Goal: Navigation & Orientation: Find specific page/section

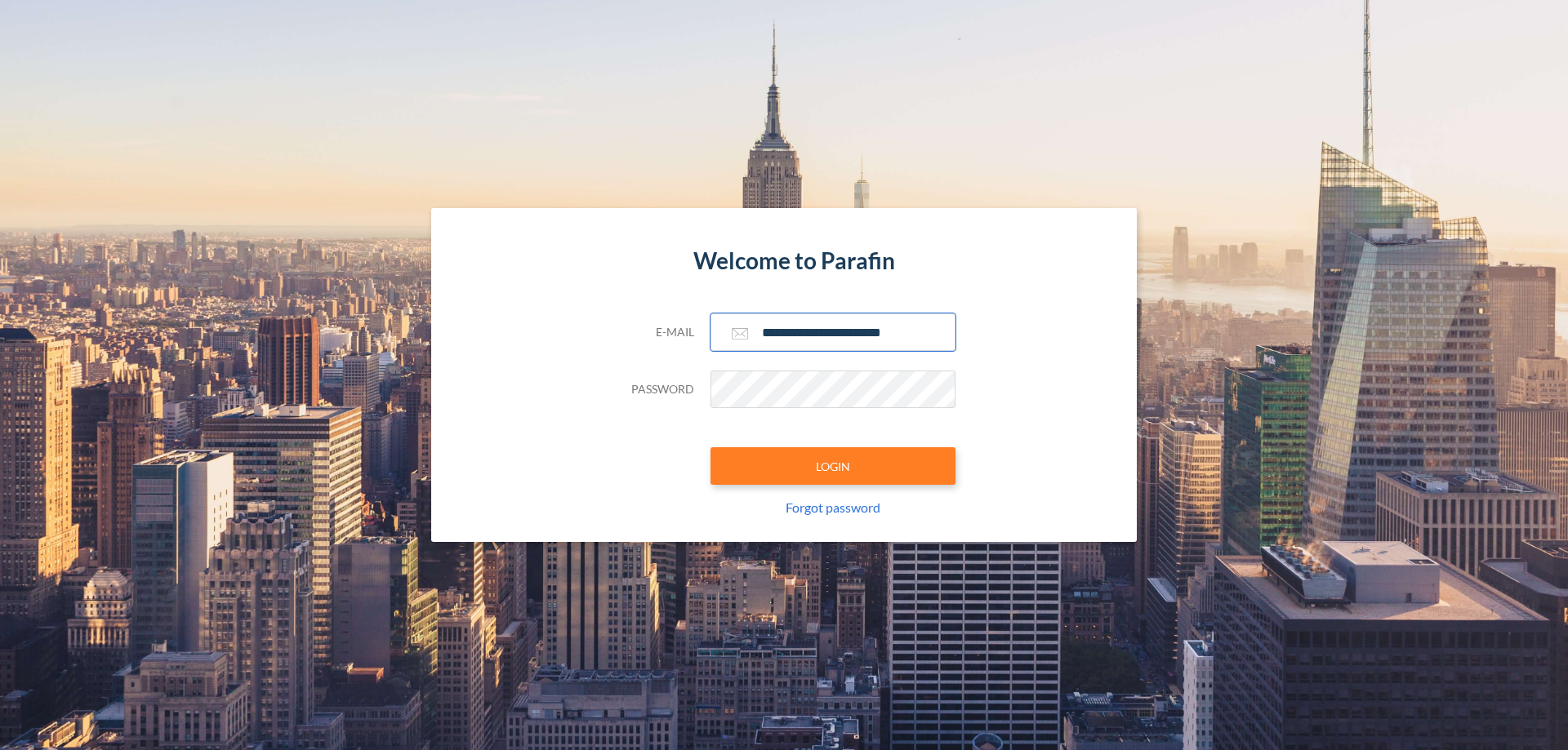
type input "**********"
click at [833, 466] on button "LOGIN" at bounding box center [833, 466] width 245 height 38
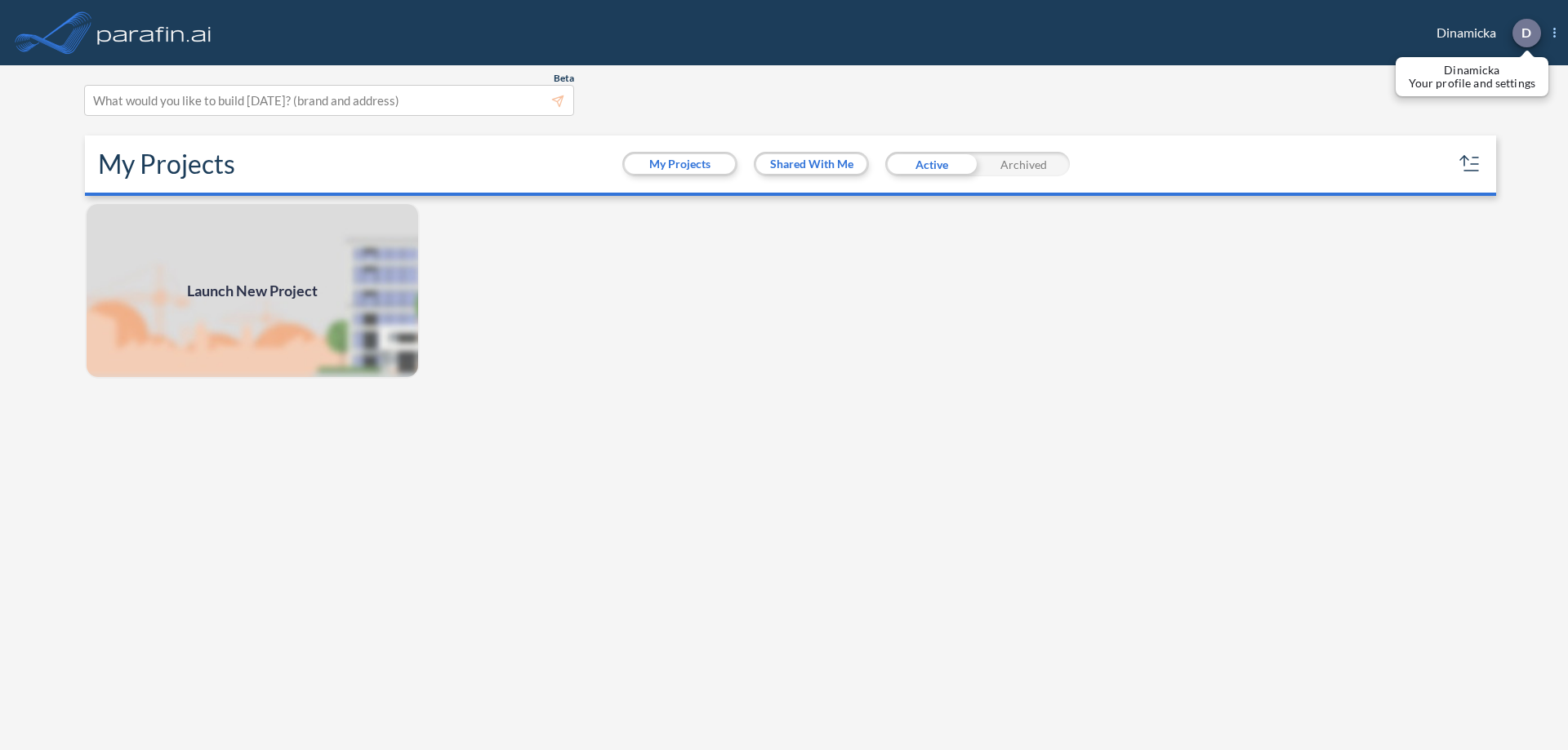
click at [1525, 33] on p "D" at bounding box center [1526, 32] width 9 height 15
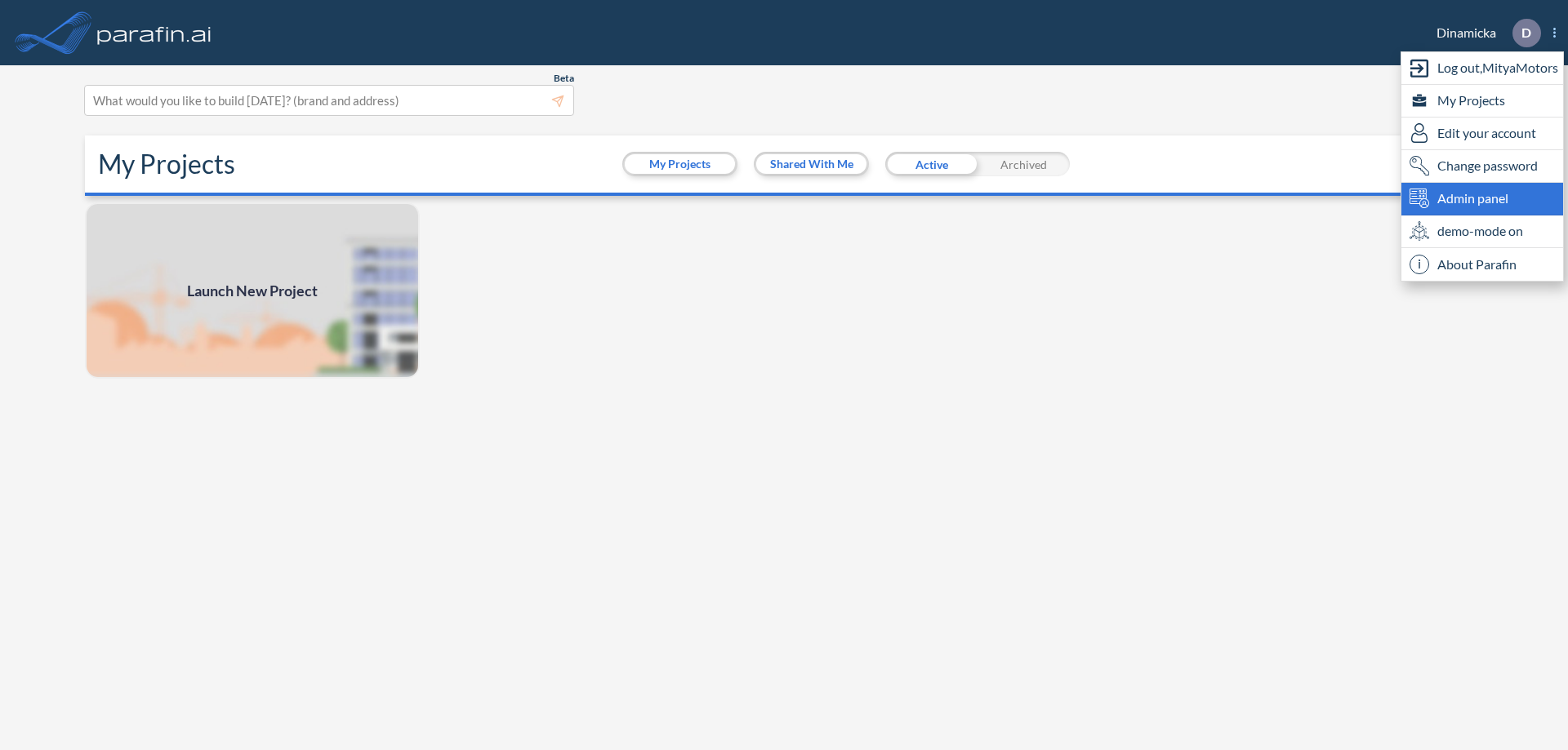
click at [1482, 199] on span "Admin panel" at bounding box center [1473, 198] width 71 height 20
